Goal: Information Seeking & Learning: Learn about a topic

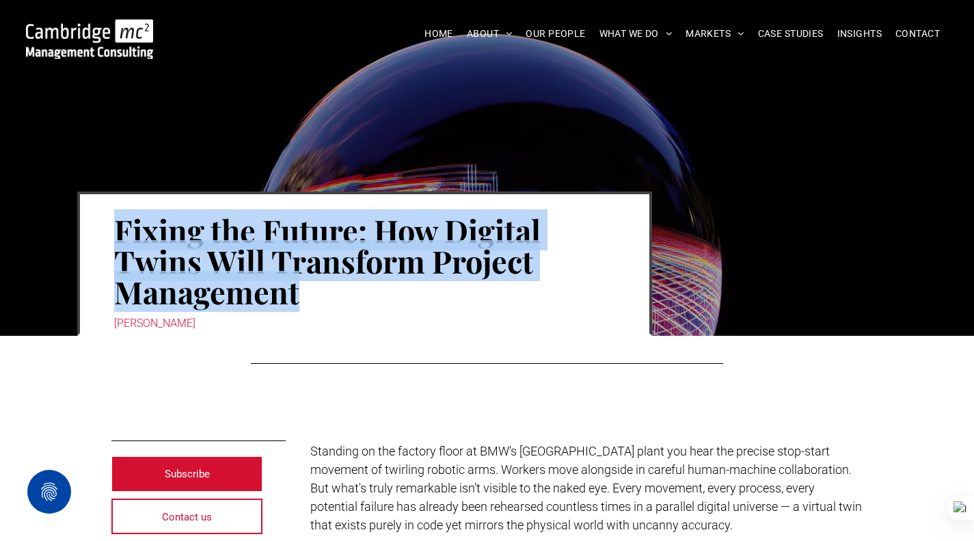
drag, startPoint x: 119, startPoint y: 232, endPoint x: 345, endPoint y: 300, distance: 236.4
click at [345, 300] on h1 "Fixing the Future: How Digital Twins Will Transform Project Management" at bounding box center [364, 260] width 501 height 95
copy h1 "Fixing the Future: How Digital Twins Will Transform Project Management"
click at [352, 187] on div "Fixing the Future: How Digital Twins Will Transform Project Management Jason Je…" at bounding box center [487, 236] width 821 height 199
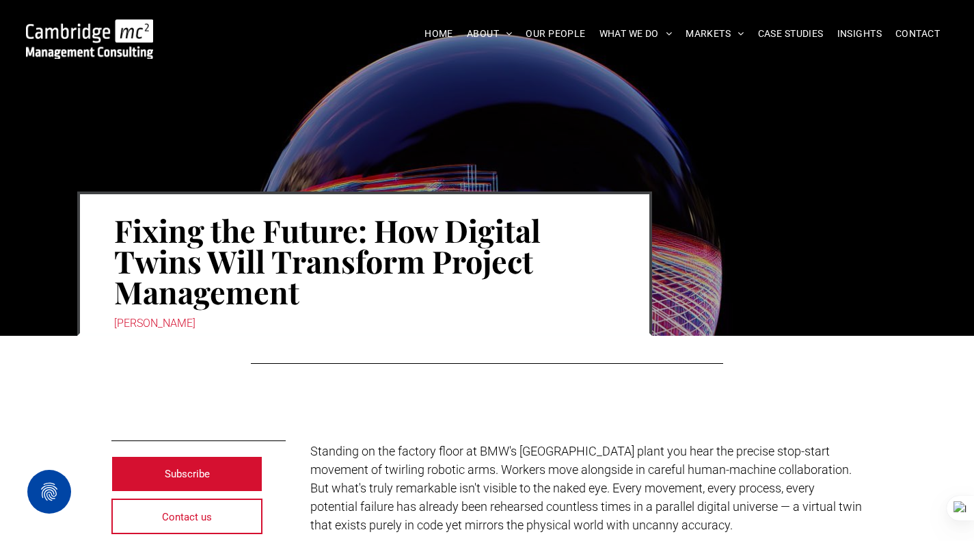
click at [341, 217] on h1 "Fixing the Future: How Digital Twins Will Transform Project Management" at bounding box center [364, 260] width 501 height 95
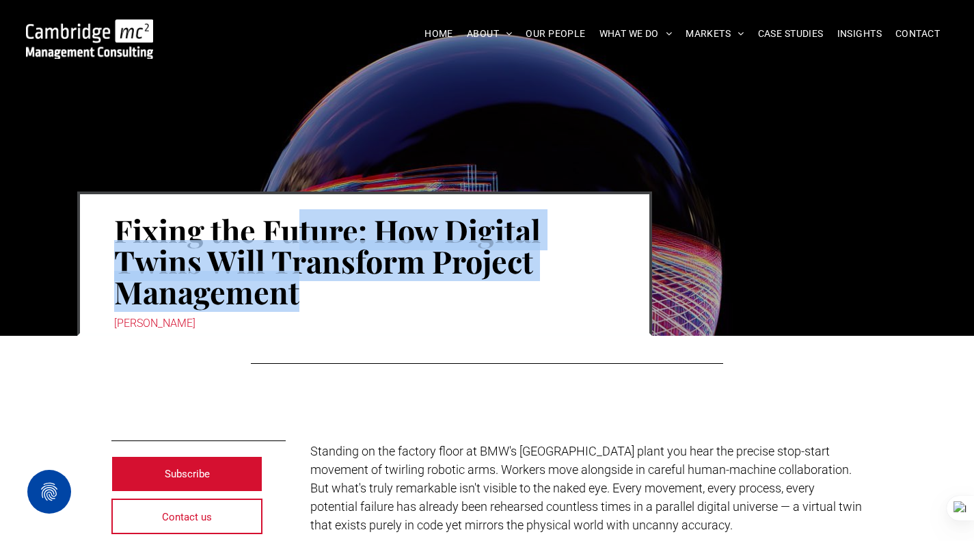
drag, startPoint x: 295, startPoint y: 300, endPoint x: 297, endPoint y: 236, distance: 63.6
click at [297, 236] on h1 "Fixing the Future: How Digital Twins Will Transform Project Management" at bounding box center [364, 260] width 501 height 95
click at [312, 306] on h1 "Fixing the Future: How Digital Twins Will Transform Project Management" at bounding box center [364, 260] width 501 height 95
drag, startPoint x: 294, startPoint y: 290, endPoint x: 295, endPoint y: 237, distance: 52.7
click at [295, 237] on h1 "Fixing the Future: How Digital Twins Will Transform Project Management" at bounding box center [364, 260] width 501 height 95
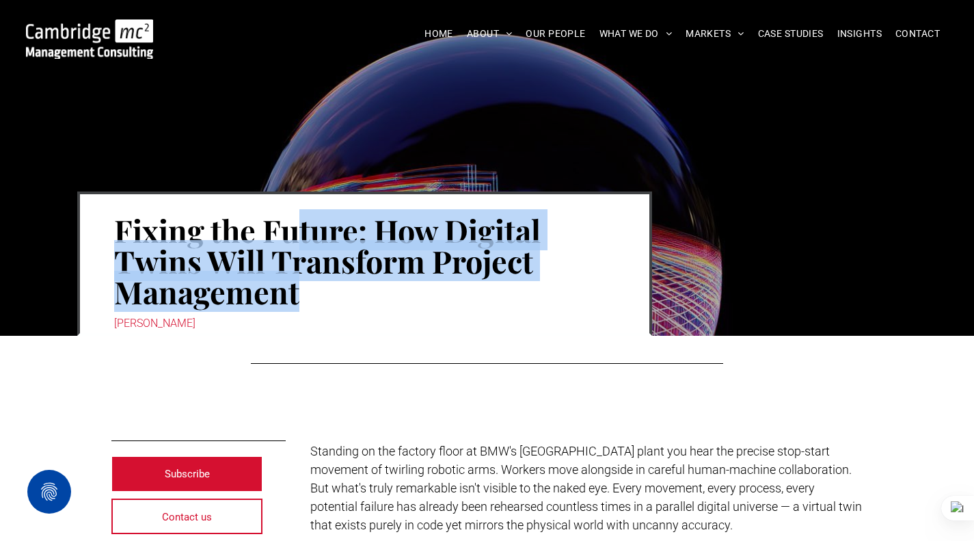
click at [295, 237] on h1 "Fixing the Future: How Digital Twins Will Transform Project Management" at bounding box center [364, 260] width 501 height 95
drag, startPoint x: 301, startPoint y: 235, endPoint x: 304, endPoint y: 295, distance: 60.3
click at [304, 295] on h1 "Fixing the Future: How Digital Twins Will Transform Project Management" at bounding box center [364, 260] width 501 height 95
drag, startPoint x: 300, startPoint y: 239, endPoint x: 308, endPoint y: 297, distance: 58.1
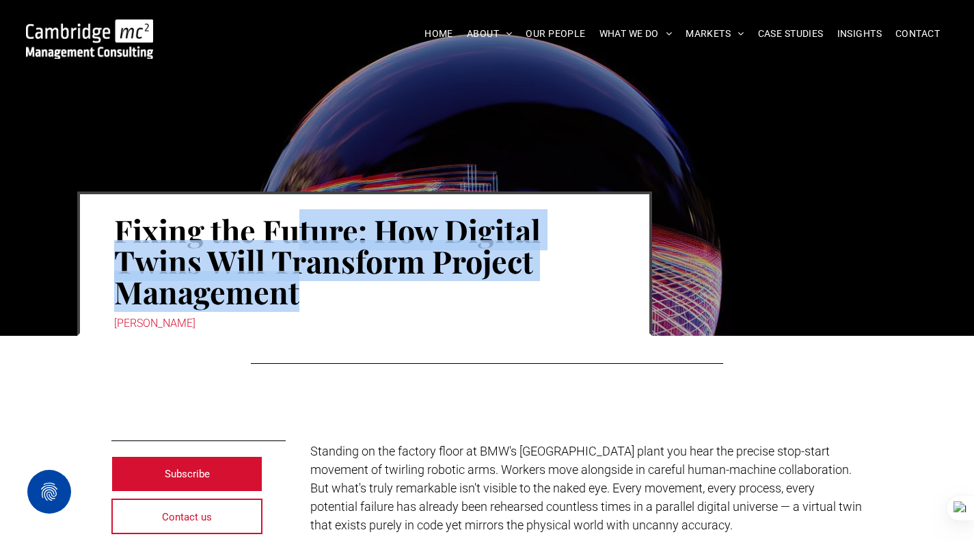
click at [308, 297] on h1 "Fixing the Future: How Digital Twins Will Transform Project Management" at bounding box center [364, 260] width 501 height 95
drag, startPoint x: 300, startPoint y: 244, endPoint x: 296, endPoint y: 297, distance: 53.5
click at [296, 297] on h1 "Fixing the Future: How Digital Twins Will Transform Project Management" at bounding box center [364, 260] width 501 height 95
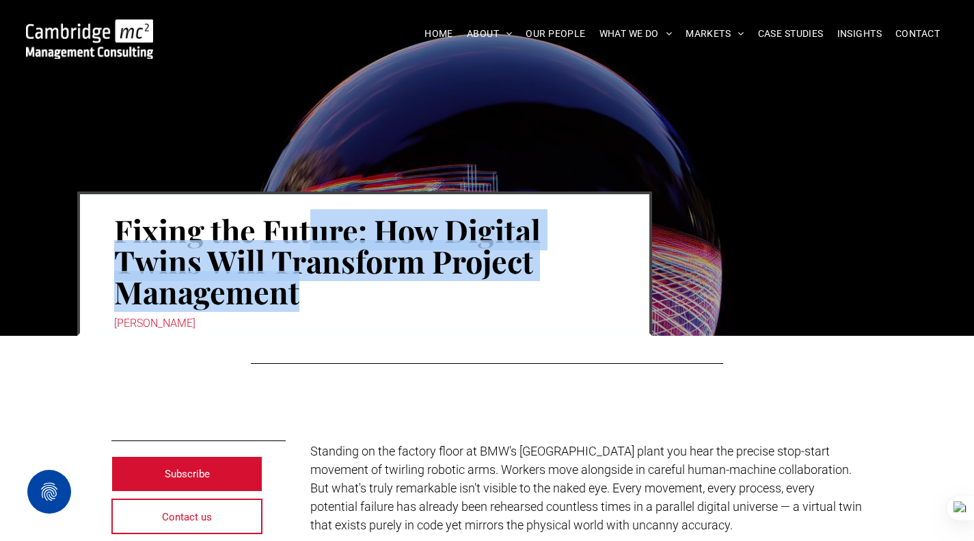
drag, startPoint x: 305, startPoint y: 247, endPoint x: 300, endPoint y: 282, distance: 36.0
click at [300, 282] on h1 "Fixing the Future: How Digital Twins Will Transform Project Management" at bounding box center [364, 260] width 501 height 95
drag, startPoint x: 304, startPoint y: 239, endPoint x: 299, endPoint y: 298, distance: 59.7
click at [299, 298] on h1 "Fixing the Future: How Digital Twins Will Transform Project Management" at bounding box center [364, 260] width 501 height 95
click at [313, 289] on h1 "Fixing the Future: How Digital Twins Will Transform Project Management" at bounding box center [364, 260] width 501 height 95
